Goal: Find specific page/section: Find specific page/section

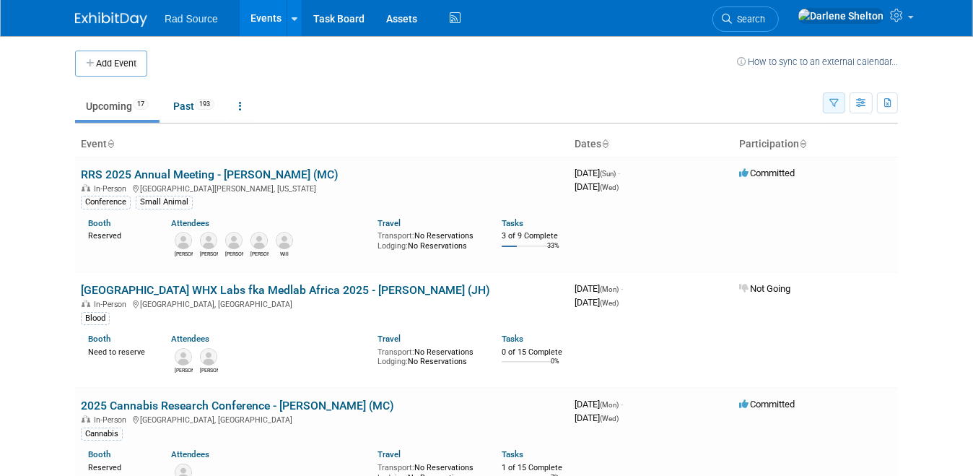
click at [838, 105] on icon "button" at bounding box center [833, 103] width 9 height 9
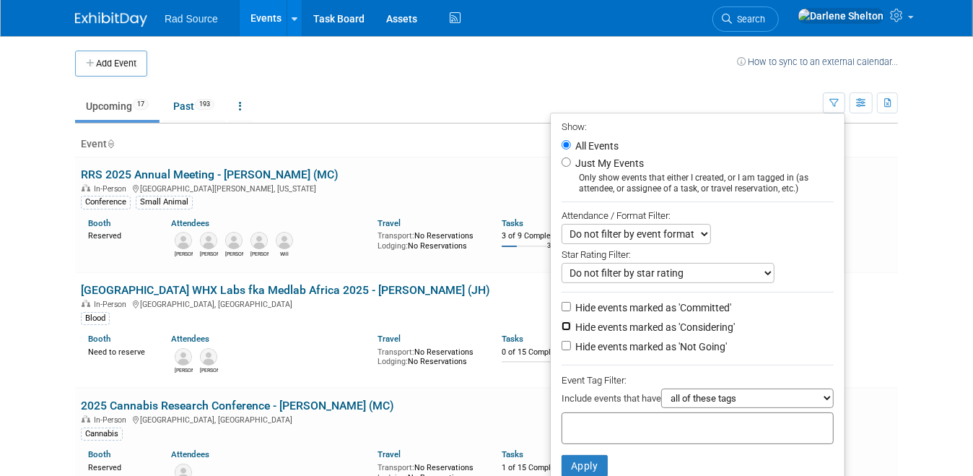
click at [571, 325] on input "Hide events marked as 'Considering'" at bounding box center [565, 325] width 9 height 9
checkbox input "true"
click at [571, 341] on input "Hide events marked as 'Not Going'" at bounding box center [565, 345] width 9 height 9
checkbox input "true"
click at [600, 463] on button "Apply" at bounding box center [584, 466] width 46 height 22
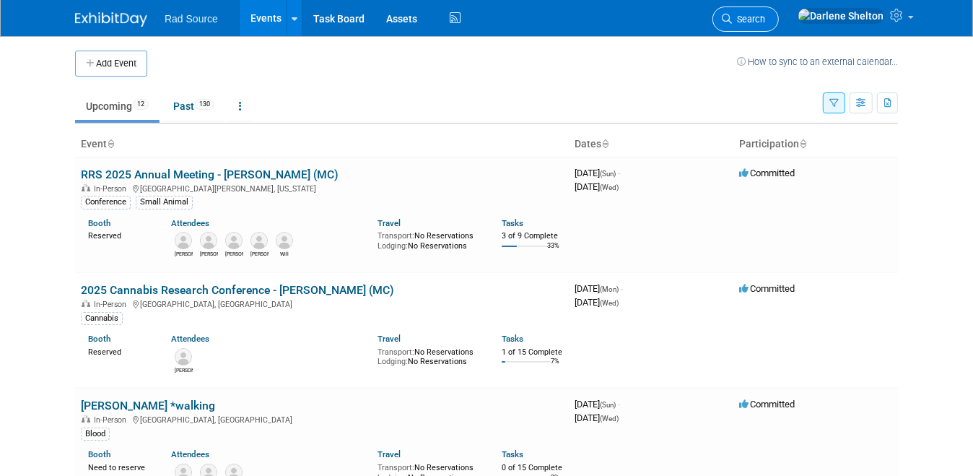
click at [765, 21] on span "Search" at bounding box center [748, 19] width 33 height 11
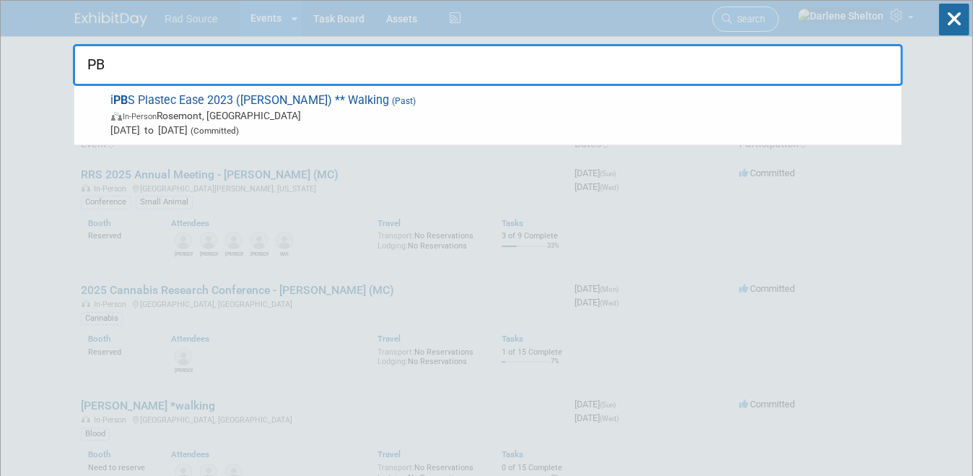
type input "P"
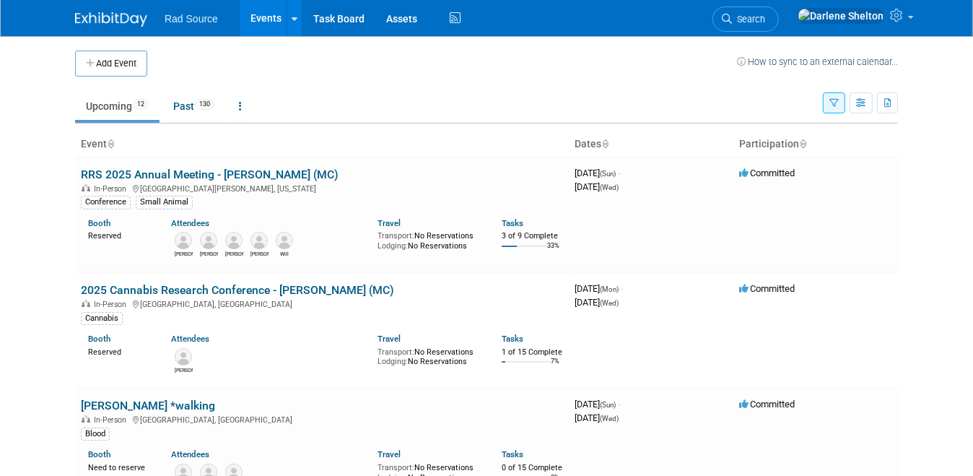
click at [845, 99] on button "button" at bounding box center [834, 102] width 22 height 21
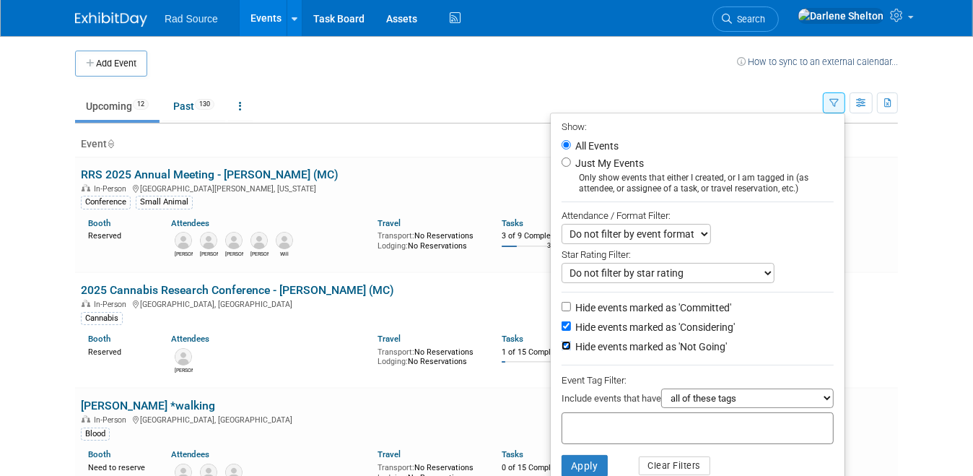
click at [571, 345] on input "Hide events marked as 'Not Going'" at bounding box center [565, 345] width 9 height 9
click at [577, 330] on li "Hide events marked as 'Considering'" at bounding box center [698, 327] width 294 height 19
click at [571, 343] on input "Hide events marked as 'Not Going'" at bounding box center [565, 345] width 9 height 9
checkbox input "true"
click at [571, 324] on input "Hide events marked as 'Considering'" at bounding box center [565, 325] width 9 height 9
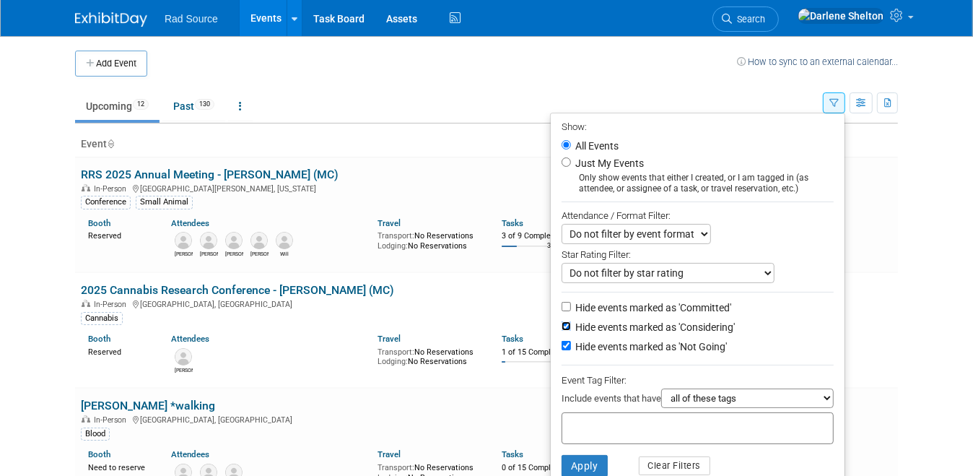
checkbox input "false"
click at [598, 466] on button "Apply" at bounding box center [584, 466] width 46 height 22
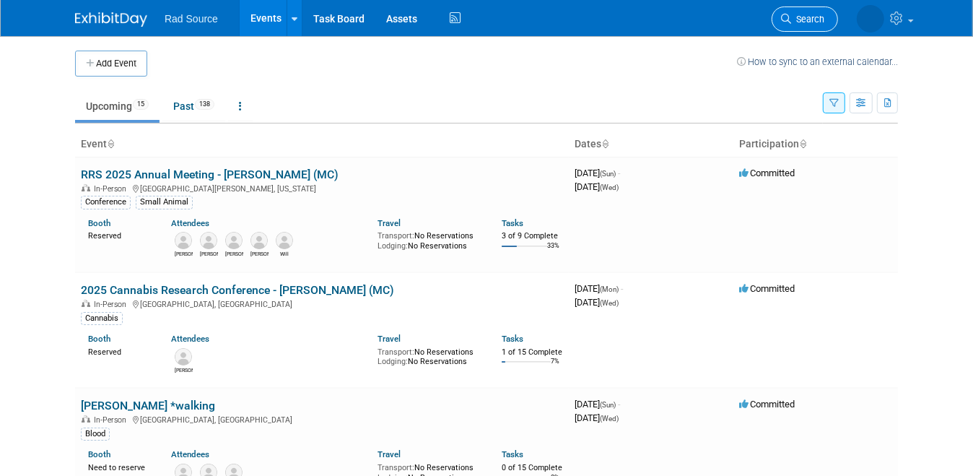
click at [817, 14] on span "Search" at bounding box center [807, 19] width 33 height 11
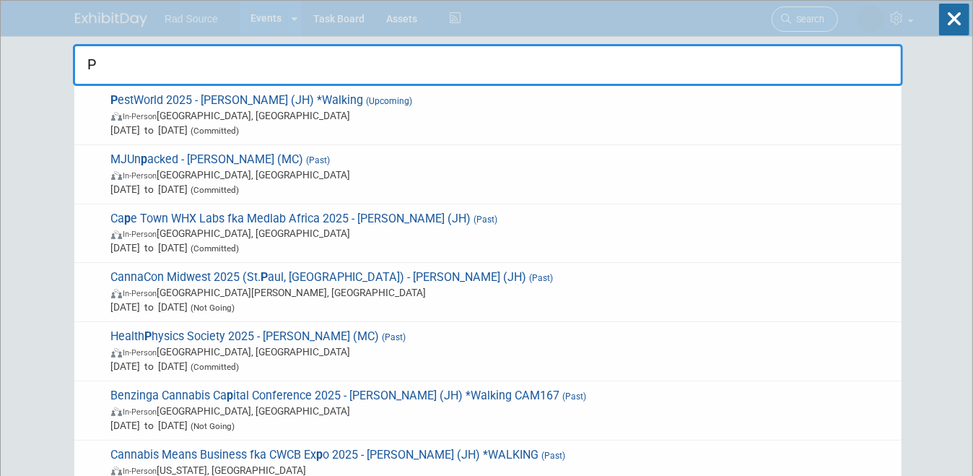
type input "P"
